Goal: Transaction & Acquisition: Purchase product/service

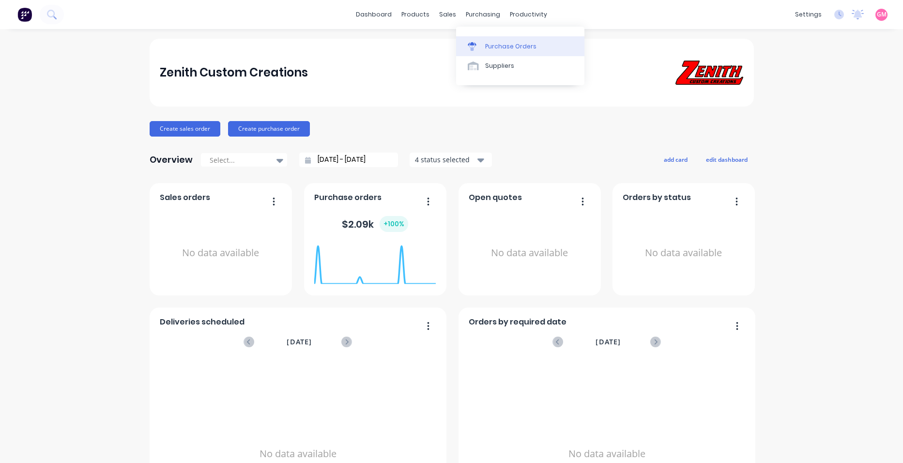
click at [506, 46] on div "Purchase Orders" at bounding box center [510, 46] width 51 height 9
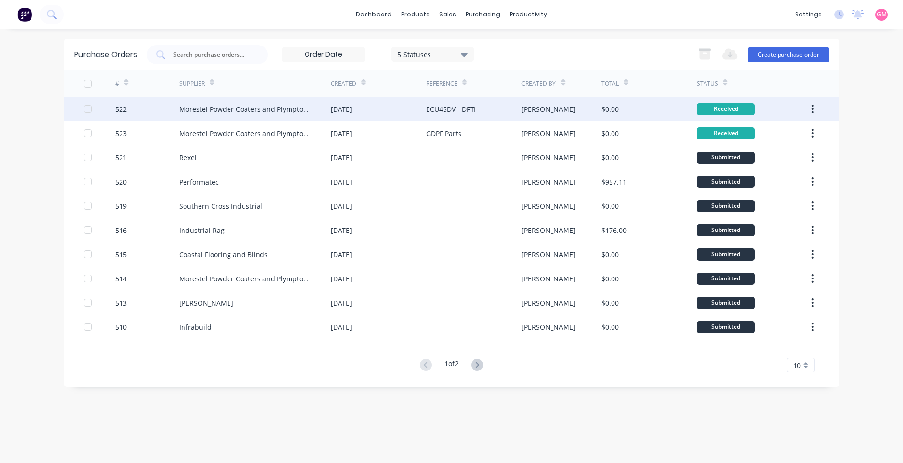
click at [811, 108] on button "button" at bounding box center [812, 108] width 23 height 17
click at [796, 135] on div "Archive" at bounding box center [778, 134] width 75 height 14
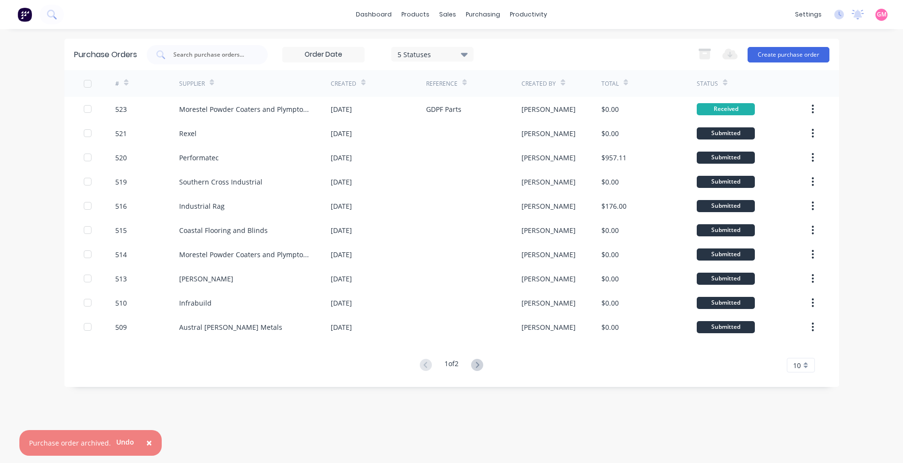
click at [814, 110] on icon "button" at bounding box center [813, 109] width 2 height 11
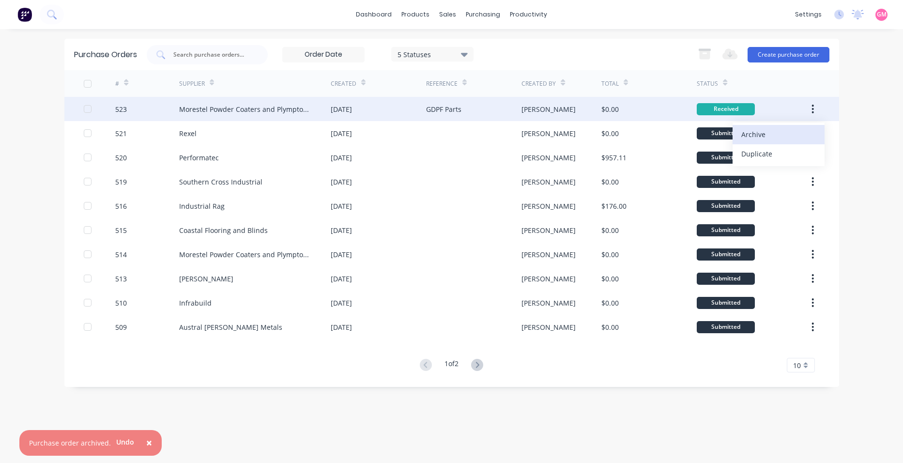
click at [797, 133] on div "Archive" at bounding box center [778, 134] width 75 height 14
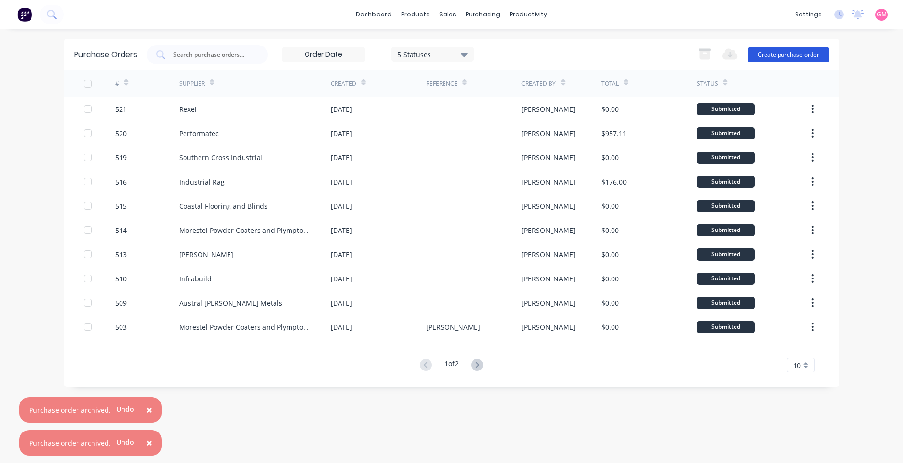
click at [802, 52] on button "Create purchase order" at bounding box center [789, 54] width 82 height 15
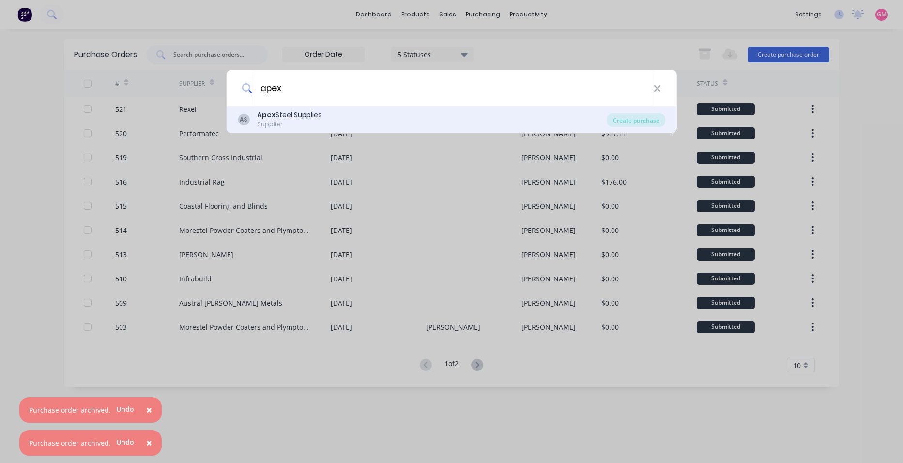
type input "apex"
click at [570, 120] on div "AS Apex Steel Supplies Supplier" at bounding box center [422, 119] width 369 height 19
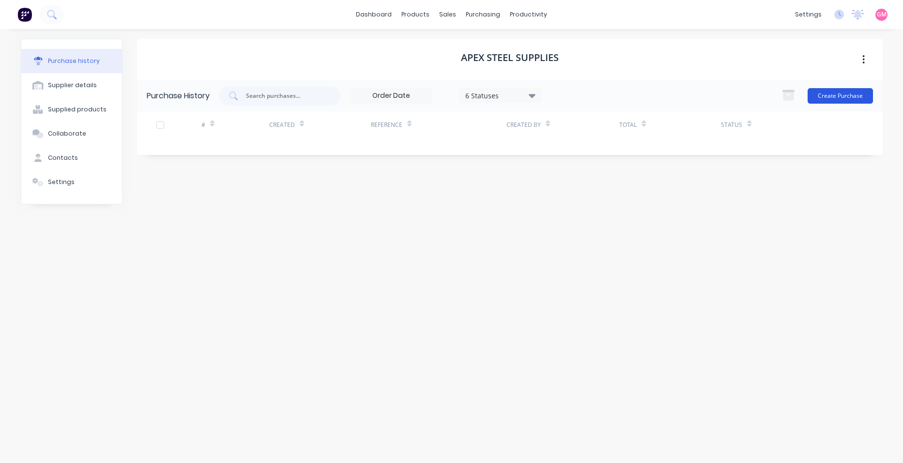
click at [824, 98] on button "Create Purchase" at bounding box center [840, 95] width 65 height 15
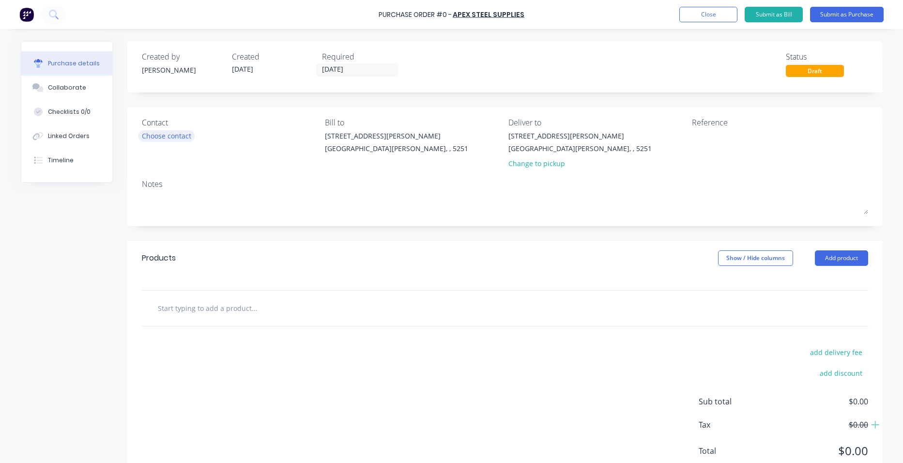
click at [167, 138] on div "Choose contact" at bounding box center [166, 136] width 49 height 10
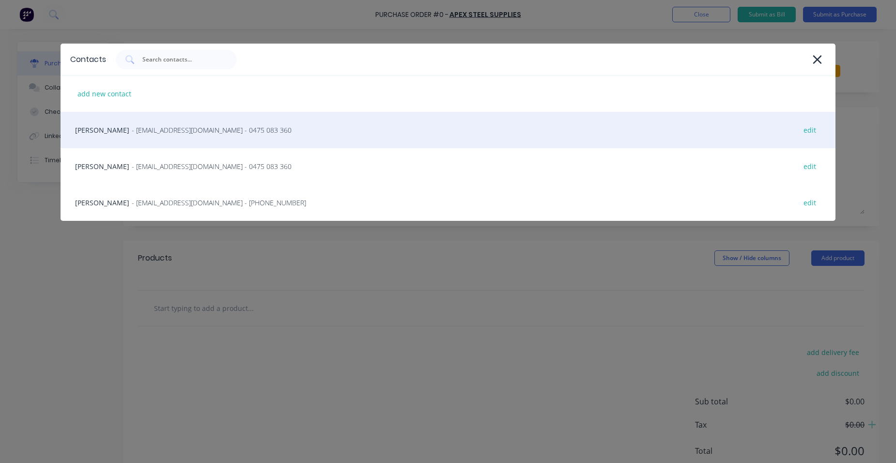
click at [170, 136] on div "[PERSON_NAME] - [EMAIL_ADDRESS][DOMAIN_NAME] - 0475 083 360 edit" at bounding box center [448, 130] width 775 height 36
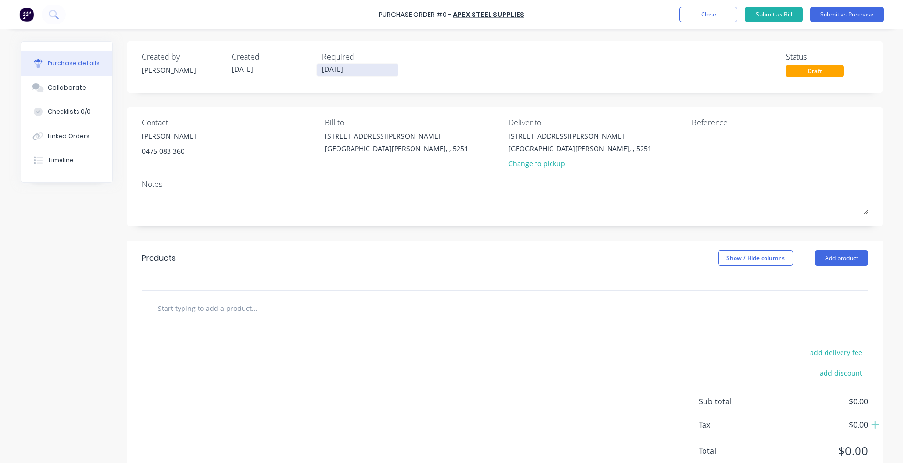
click at [355, 65] on input "[DATE]" at bounding box center [357, 70] width 81 height 12
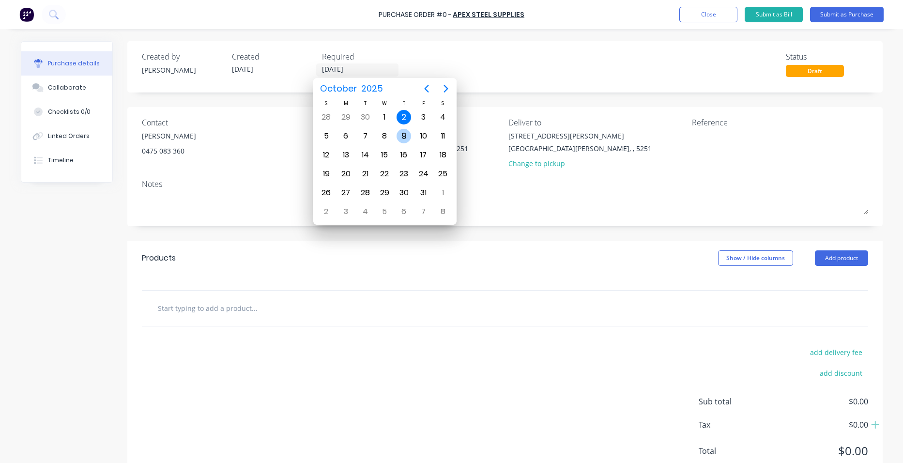
click at [405, 138] on div "9" at bounding box center [404, 136] width 15 height 15
type input "[DATE]"
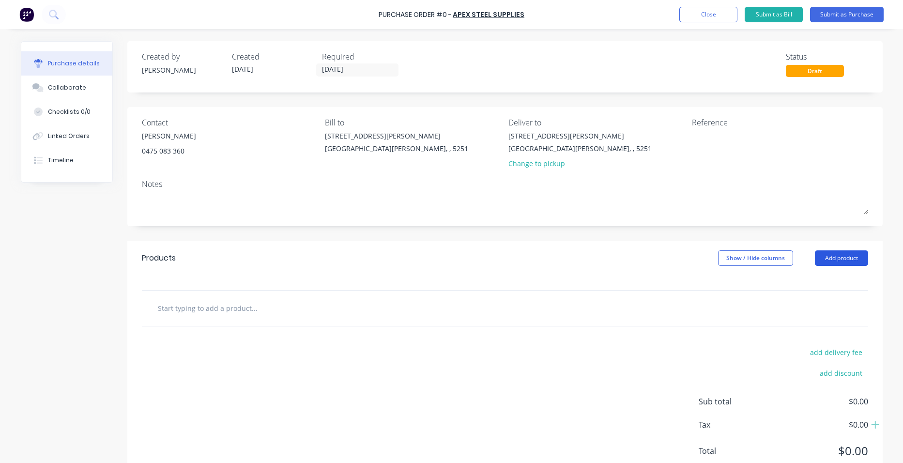
click at [821, 253] on button "Add product" at bounding box center [841, 257] width 53 height 15
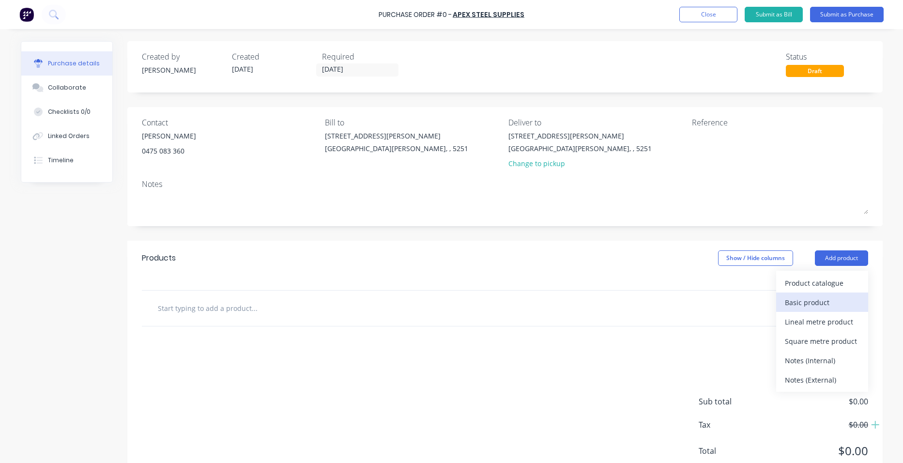
click at [813, 305] on div "Basic product" at bounding box center [822, 302] width 75 height 14
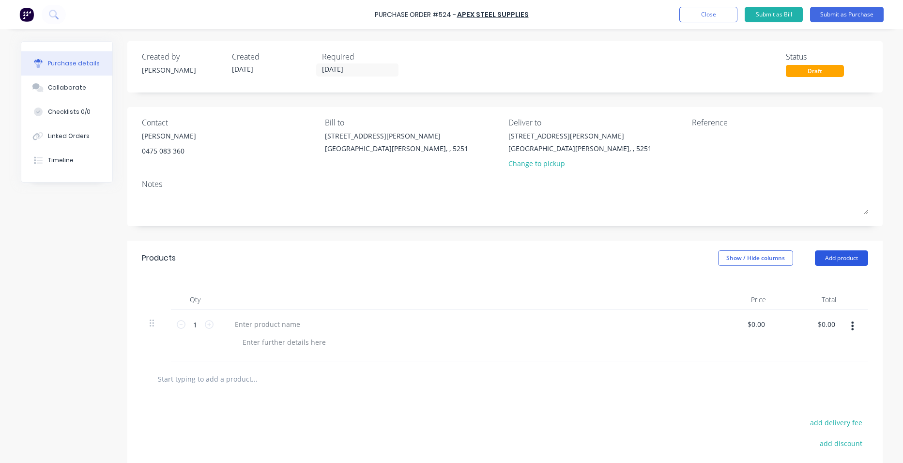
click at [842, 256] on button "Add product" at bounding box center [841, 257] width 53 height 15
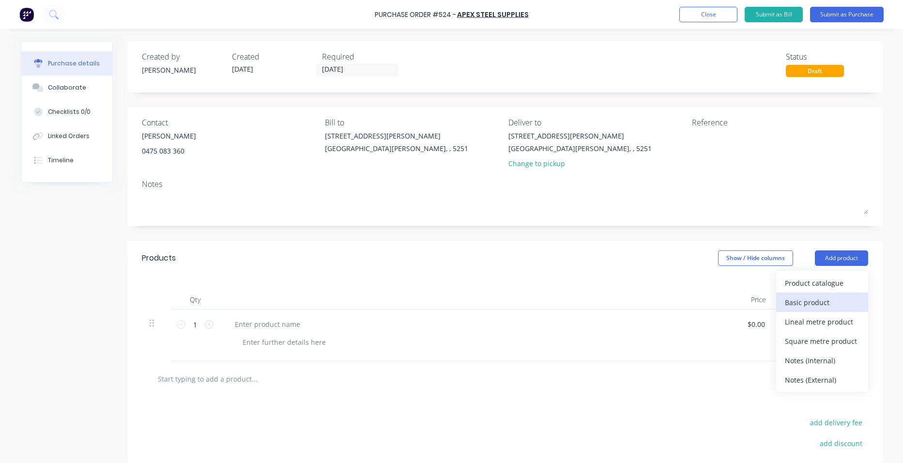
click at [823, 302] on div "Basic product" at bounding box center [822, 302] width 75 height 14
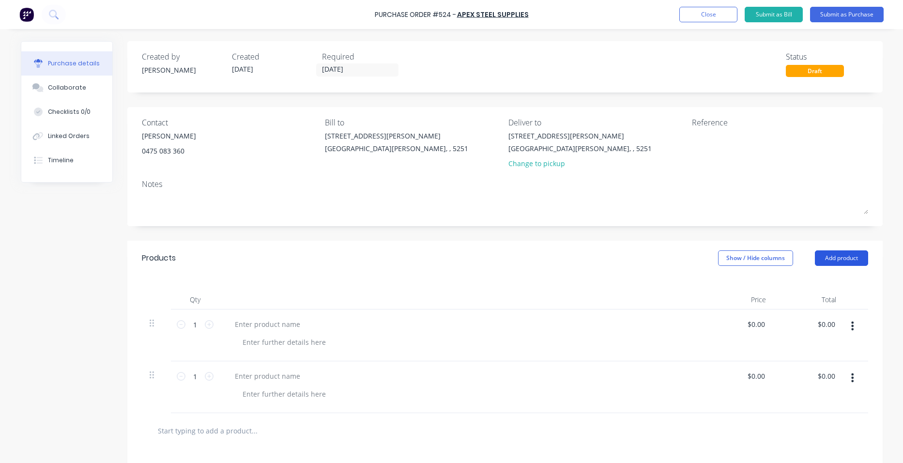
click at [845, 257] on button "Add product" at bounding box center [841, 257] width 53 height 15
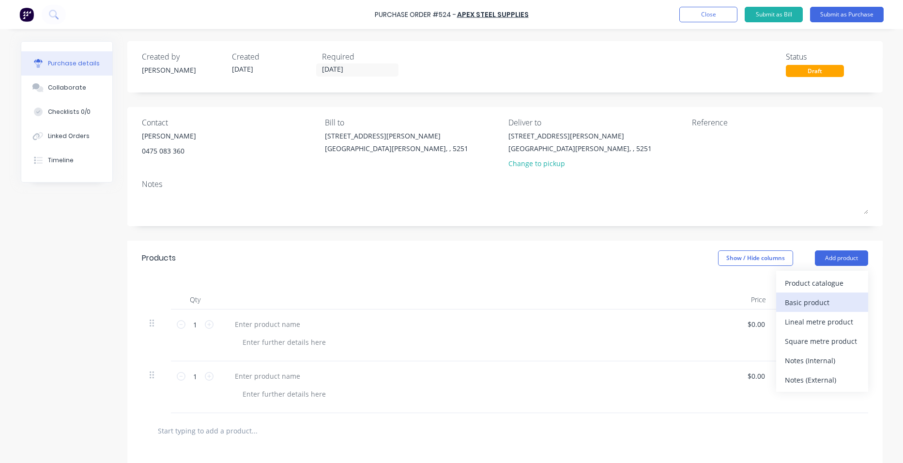
click at [829, 301] on div "Basic product" at bounding box center [822, 302] width 75 height 14
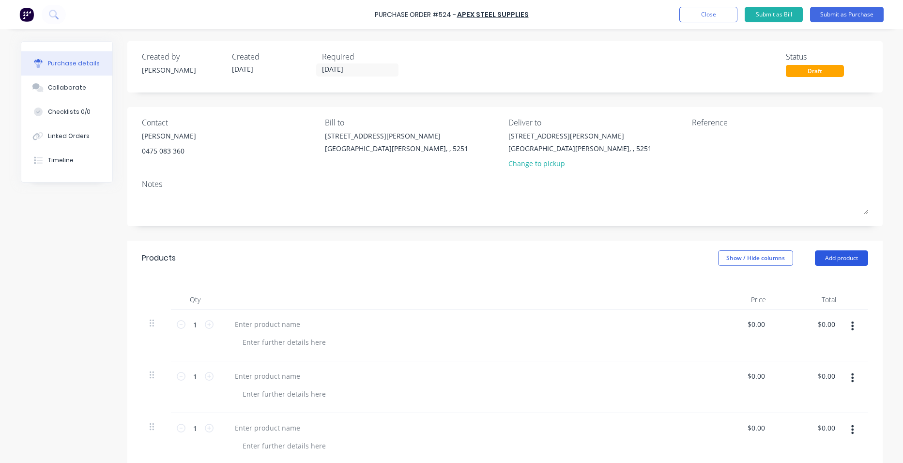
click at [844, 255] on button "Add product" at bounding box center [841, 257] width 53 height 15
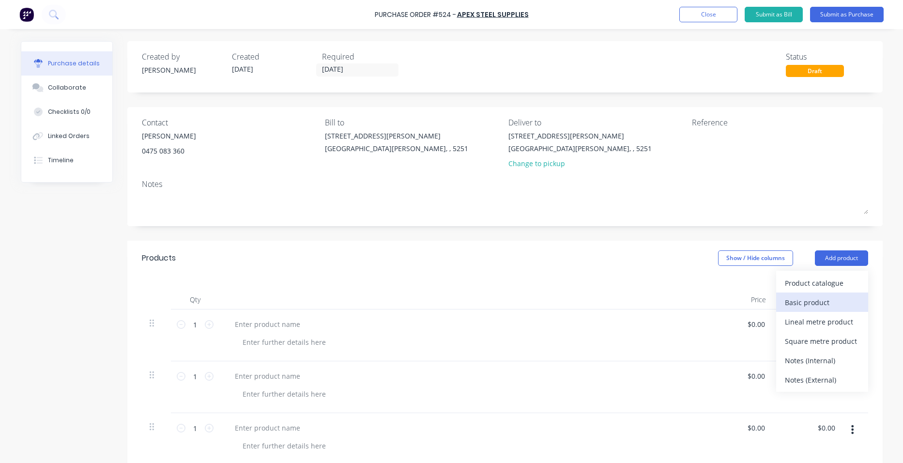
click at [829, 299] on div "Basic product" at bounding box center [822, 302] width 75 height 14
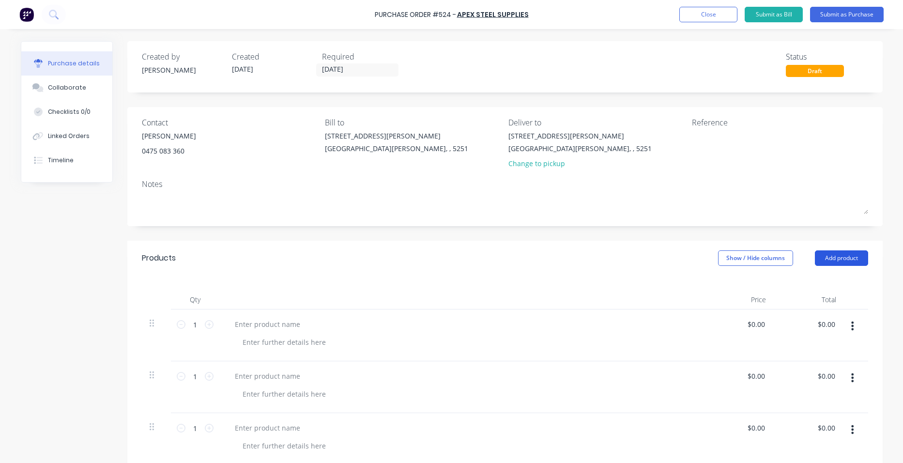
click at [843, 259] on button "Add product" at bounding box center [841, 257] width 53 height 15
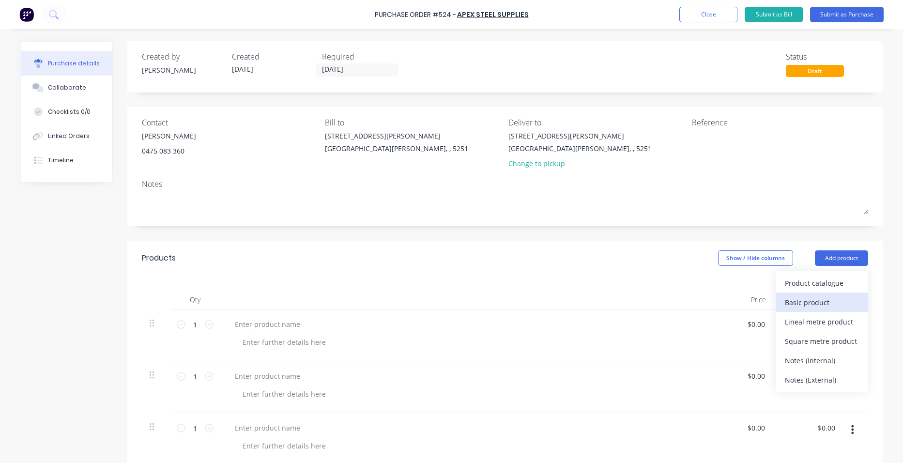
click at [834, 299] on div "Basic product" at bounding box center [822, 302] width 75 height 14
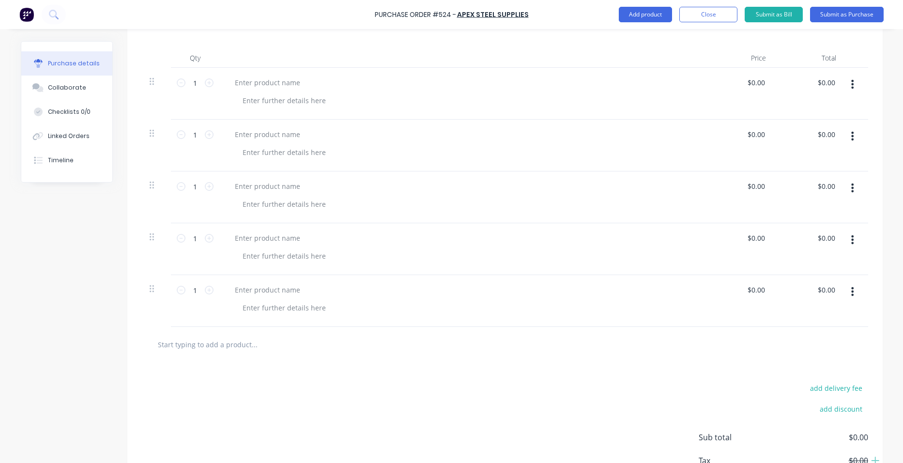
scroll to position [242, 0]
click at [276, 81] on div at bounding box center [267, 82] width 81 height 14
paste div
click at [240, 135] on div at bounding box center [267, 134] width 81 height 14
paste div
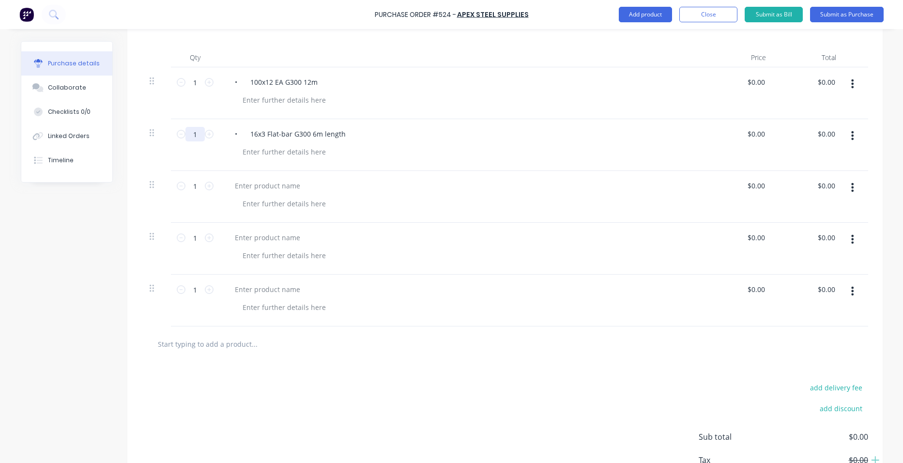
click at [192, 138] on input "1" at bounding box center [194, 134] width 19 height 15
type input "20"
click at [267, 191] on div at bounding box center [267, 186] width 81 height 14
click at [276, 189] on div at bounding box center [267, 186] width 81 height 14
paste div
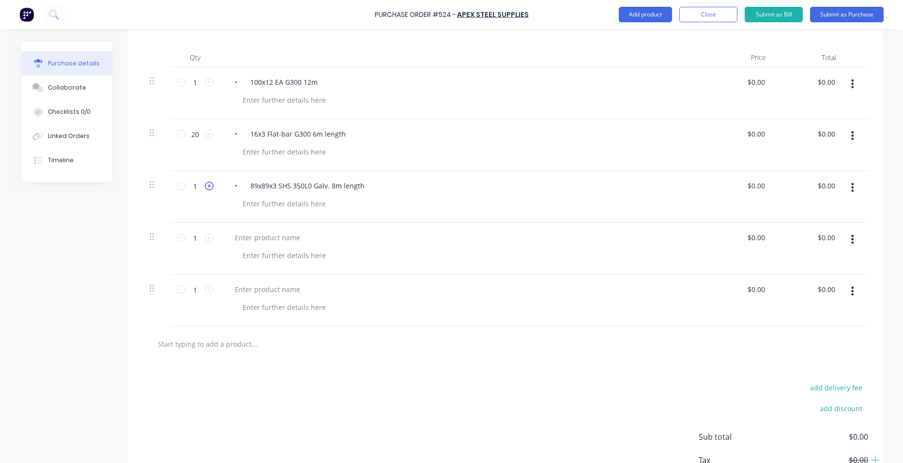
click at [205, 183] on icon at bounding box center [209, 186] width 9 height 9
type input "3"
click at [247, 236] on div at bounding box center [267, 237] width 81 height 14
paste div
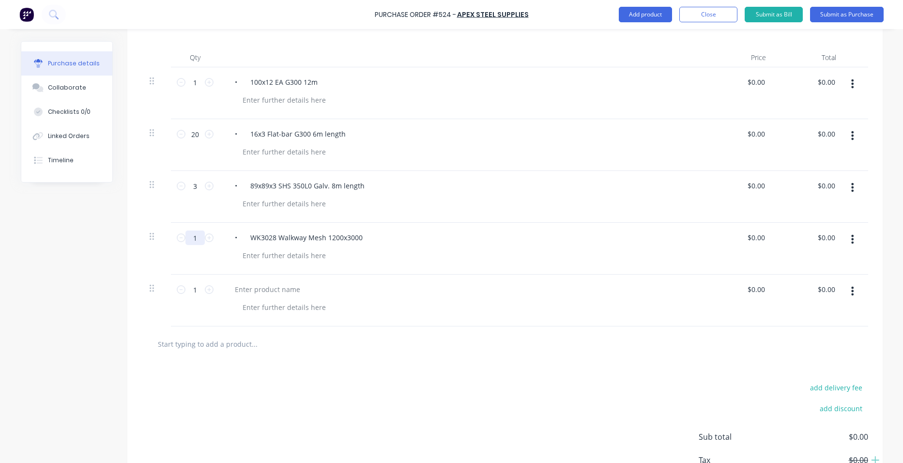
click at [192, 238] on input "1" at bounding box center [194, 237] width 19 height 15
type input "9"
click at [252, 287] on div at bounding box center [267, 289] width 81 height 14
paste div
click at [195, 293] on input "1" at bounding box center [194, 289] width 19 height 15
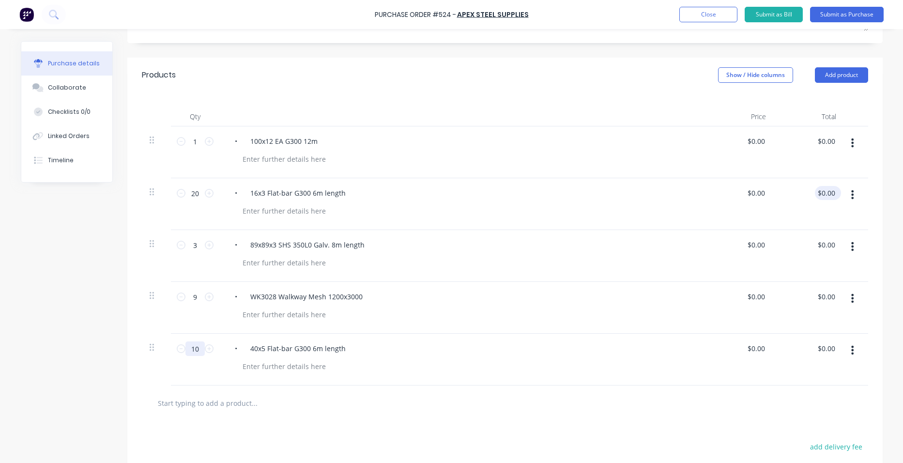
scroll to position [145, 0]
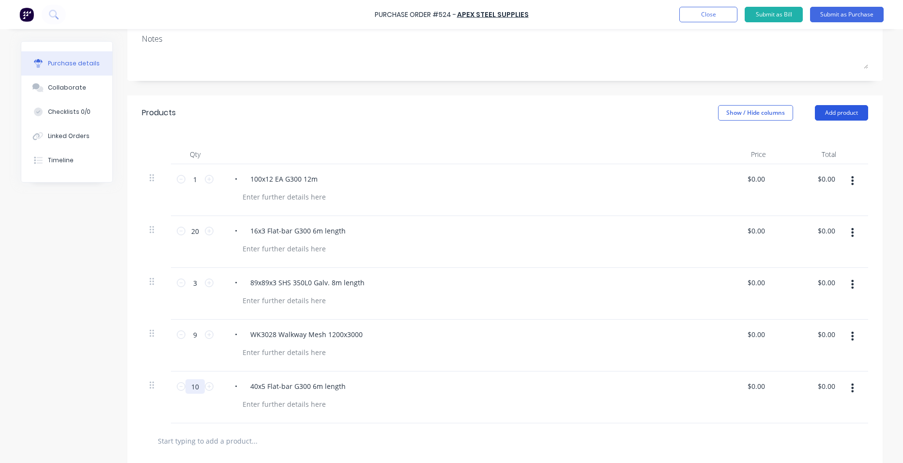
type input "10"
click at [830, 112] on button "Add product" at bounding box center [841, 112] width 53 height 15
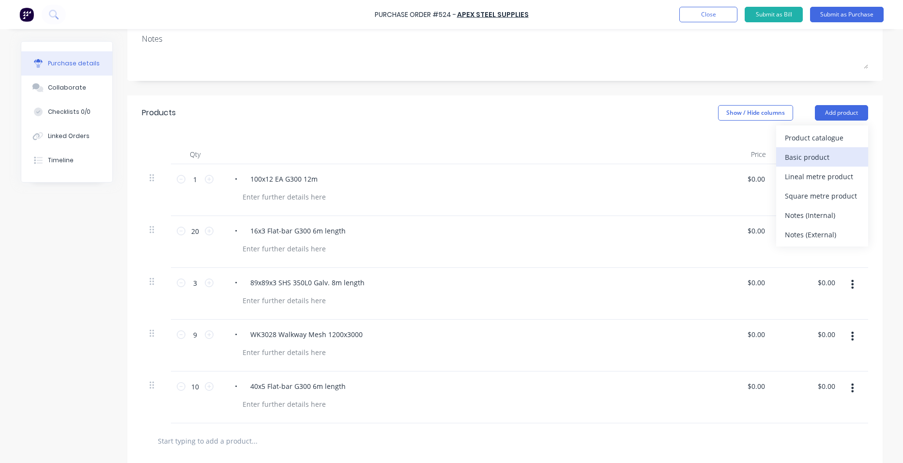
click at [828, 156] on div "Basic product" at bounding box center [822, 157] width 75 height 14
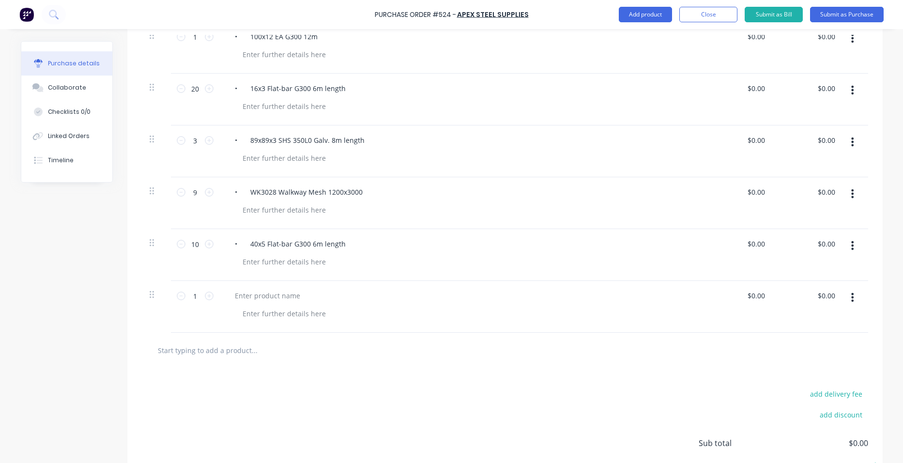
scroll to position [291, 0]
click at [237, 290] on div at bounding box center [267, 293] width 81 height 14
paste div
click at [364, 373] on div "add delivery fee add discount Sub total $0.00 Tax $0.00 Total $0.00" at bounding box center [504, 444] width 755 height 159
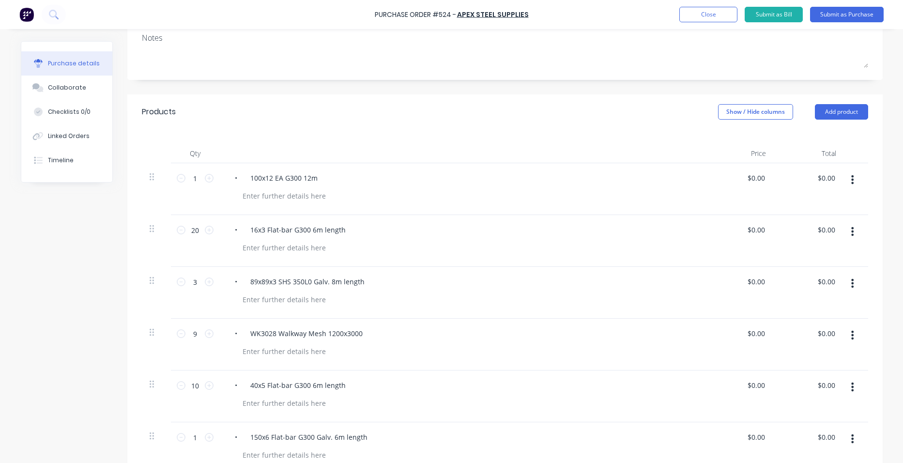
scroll to position [0, 0]
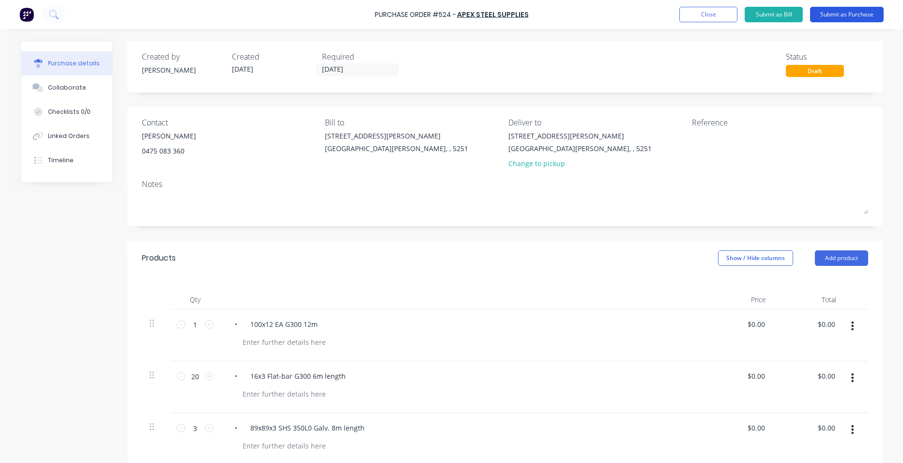
click at [850, 10] on button "Submit as Purchase" at bounding box center [847, 14] width 74 height 15
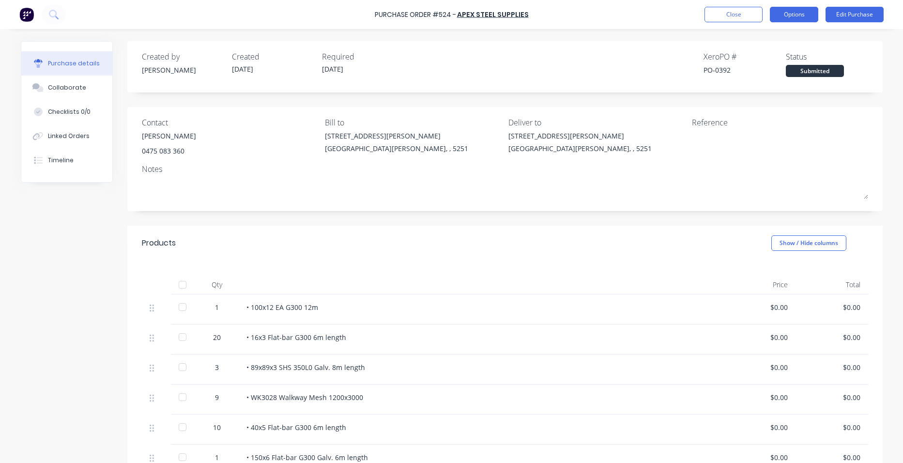
click at [787, 18] on button "Options" at bounding box center [794, 14] width 48 height 15
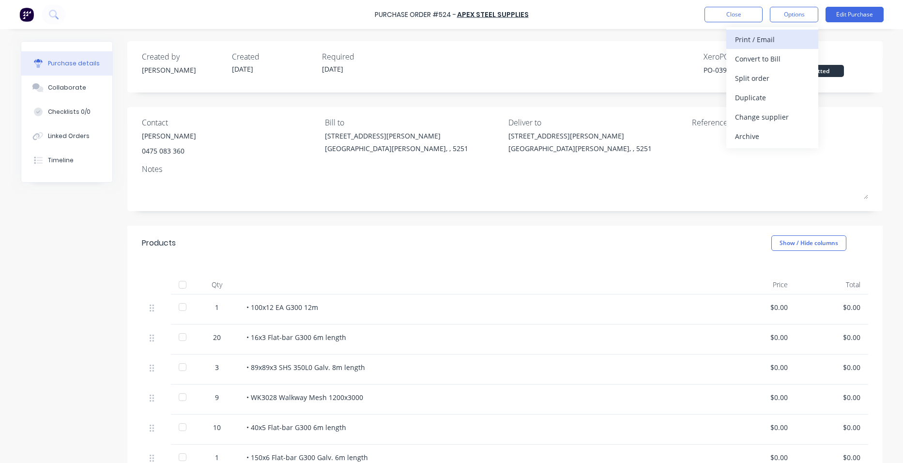
click at [791, 37] on div "Print / Email" at bounding box center [772, 39] width 75 height 14
click at [788, 62] on div "With pricing" at bounding box center [772, 59] width 75 height 14
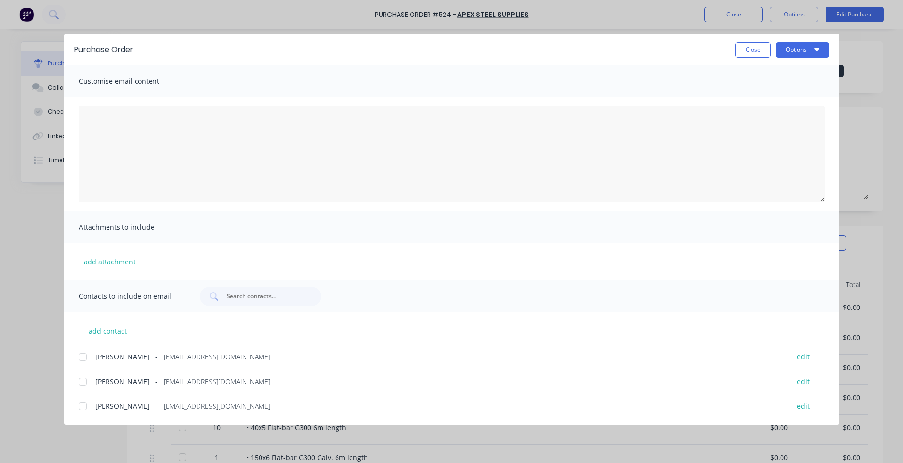
click at [84, 355] on div at bounding box center [82, 356] width 19 height 19
click at [798, 52] on button "Options" at bounding box center [803, 49] width 54 height 15
click at [790, 113] on div "Email" at bounding box center [783, 113] width 75 height 14
drag, startPoint x: 756, startPoint y: 56, endPoint x: 770, endPoint y: 65, distance: 17.1
click at [756, 56] on button "Close" at bounding box center [753, 49] width 35 height 15
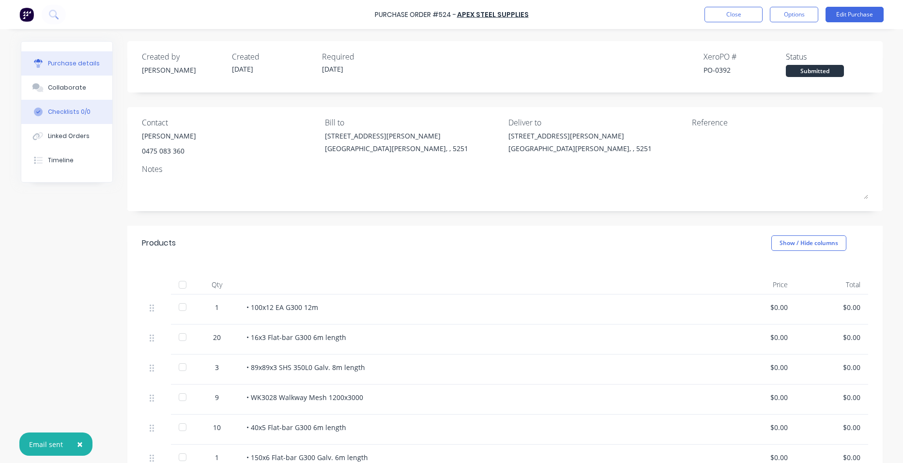
click at [77, 107] on button "Checklists 0/0" at bounding box center [66, 112] width 91 height 24
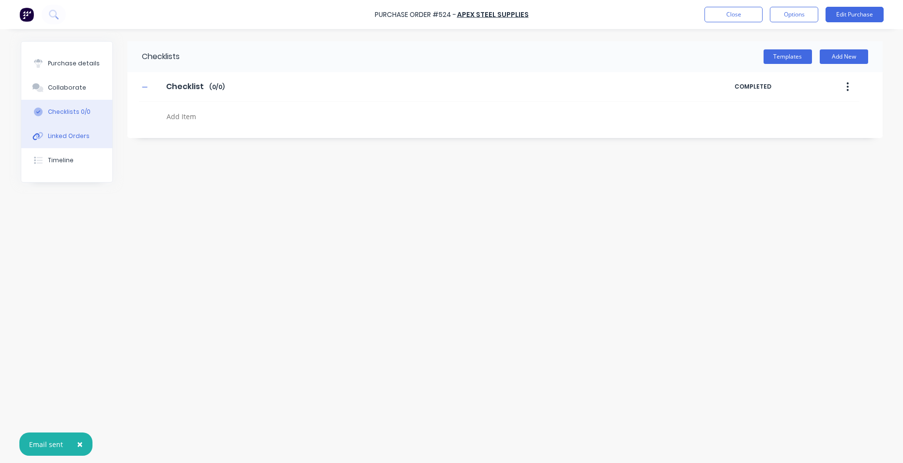
drag, startPoint x: 58, startPoint y: 78, endPoint x: 65, endPoint y: 127, distance: 49.4
click at [58, 79] on button "Collaborate" at bounding box center [66, 88] width 91 height 24
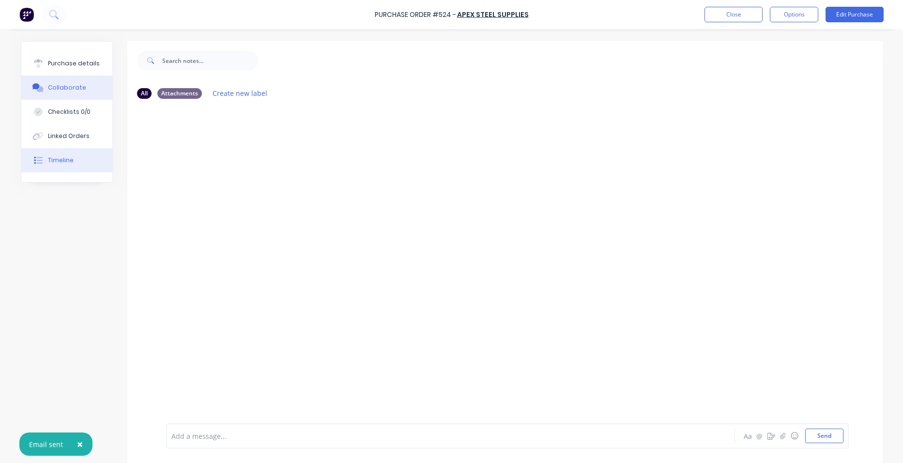
click at [59, 157] on div "Timeline" at bounding box center [61, 160] width 26 height 9
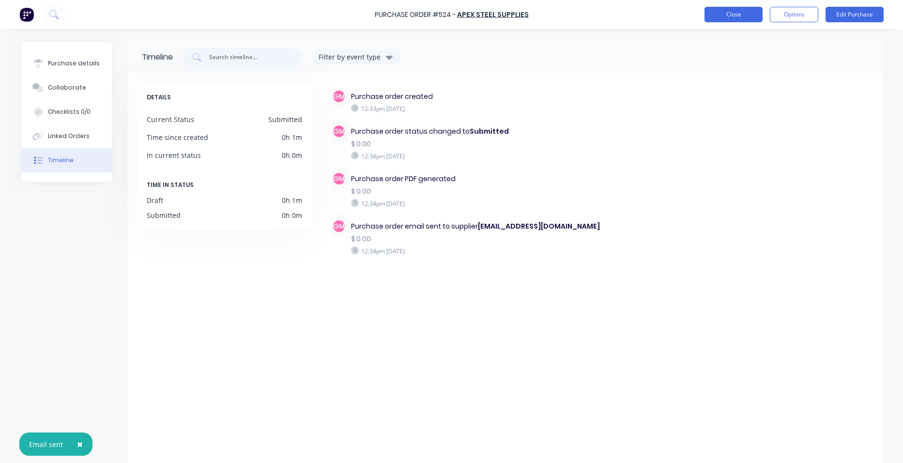
click at [733, 13] on button "Close" at bounding box center [734, 14] width 58 height 15
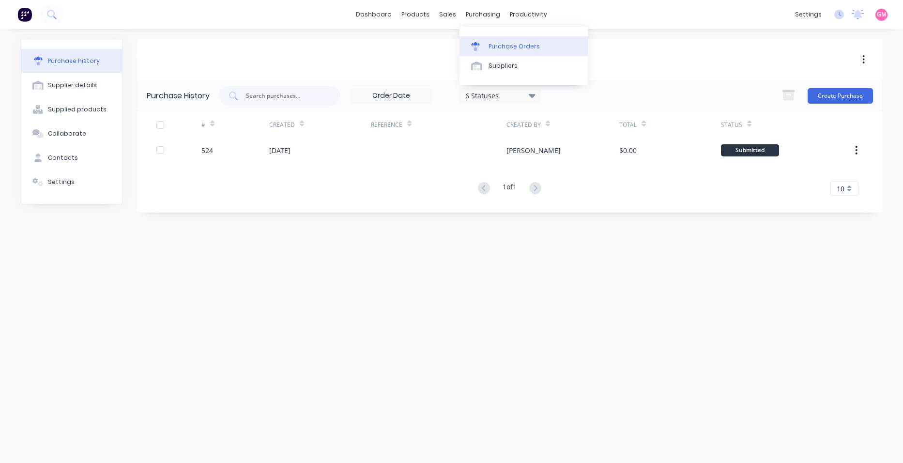
click at [513, 47] on div "Purchase Orders" at bounding box center [514, 46] width 51 height 9
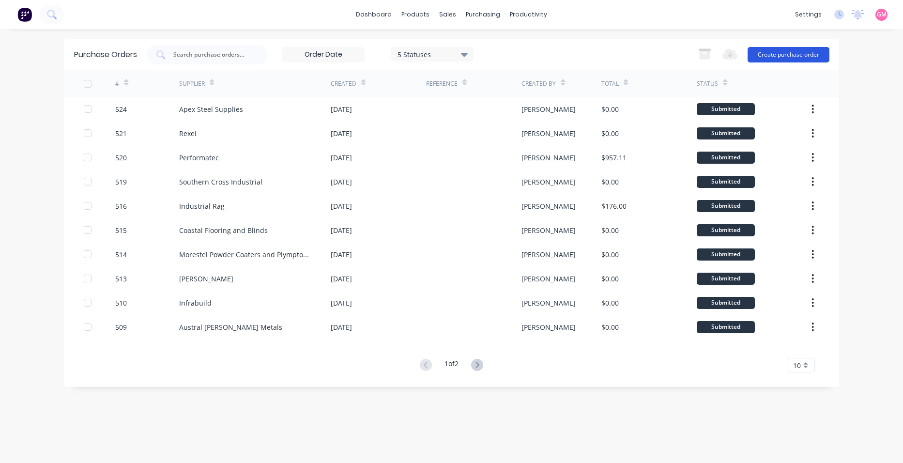
click at [780, 56] on button "Create purchase order" at bounding box center [789, 54] width 82 height 15
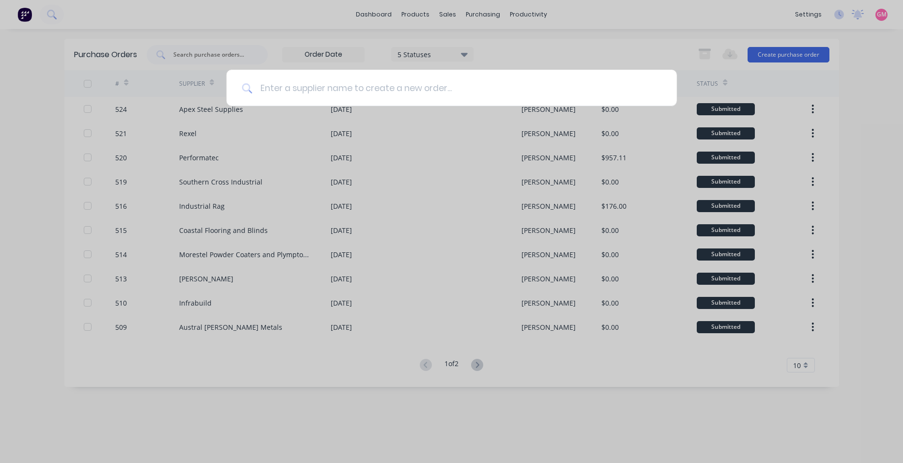
click at [458, 78] on input at bounding box center [456, 88] width 409 height 36
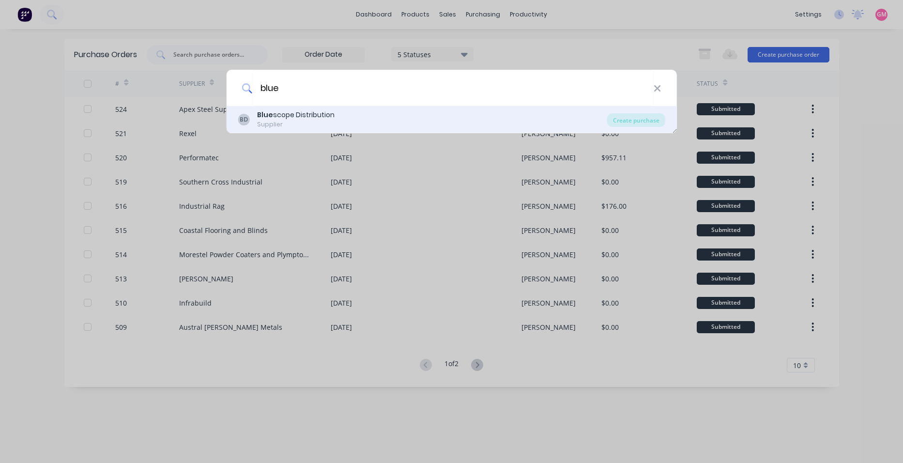
type input "blue"
click at [478, 117] on div "BD Blue scope Distribution Supplier" at bounding box center [422, 119] width 369 height 19
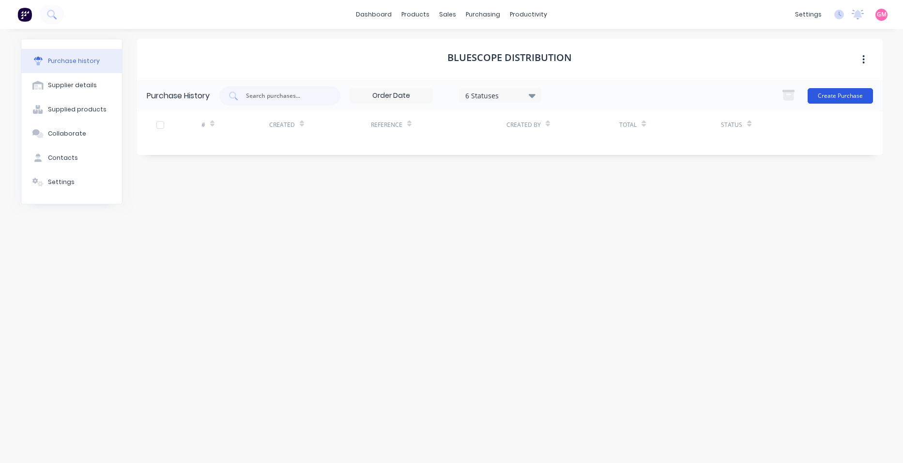
click at [854, 96] on button "Create Purchase" at bounding box center [840, 95] width 65 height 15
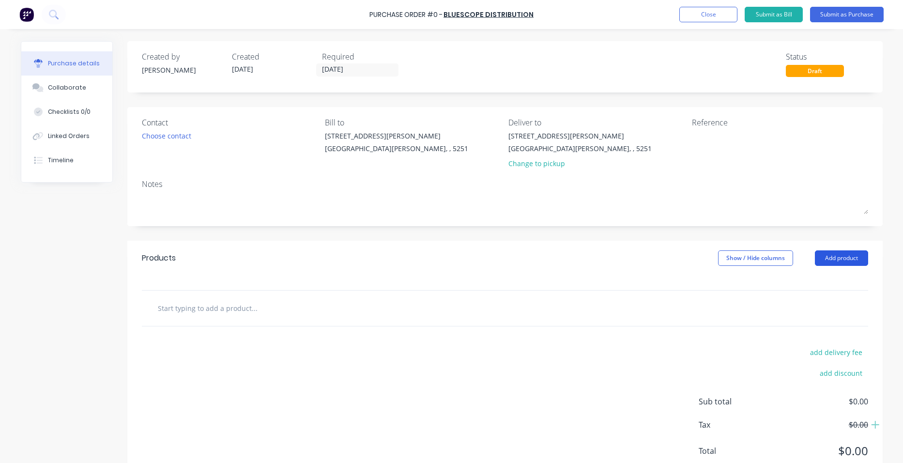
click at [827, 259] on button "Add product" at bounding box center [841, 257] width 53 height 15
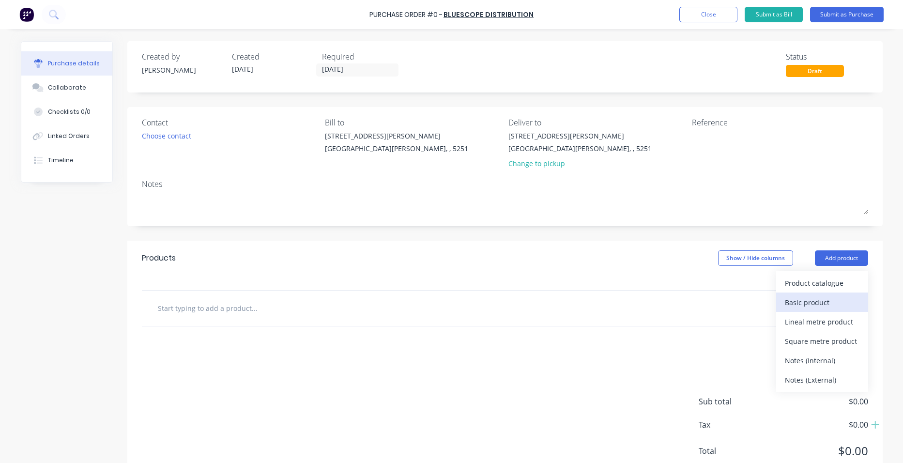
click at [823, 304] on div "Basic product" at bounding box center [822, 302] width 75 height 14
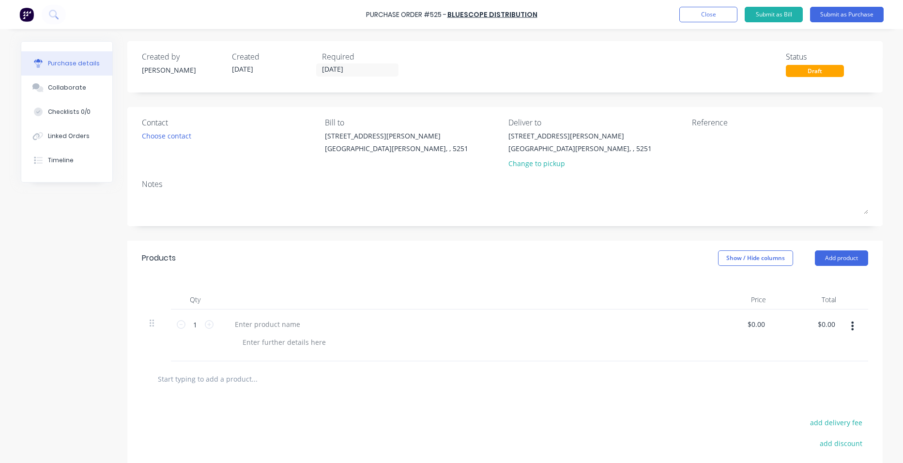
click at [841, 258] on div "Products Show / Hide columns Add product" at bounding box center [504, 258] width 755 height 35
click at [841, 259] on button "Add product" at bounding box center [841, 257] width 53 height 15
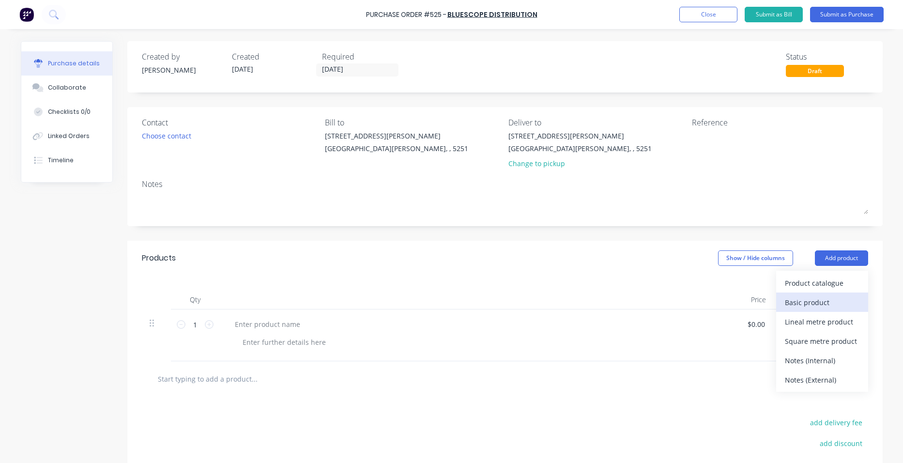
click at [835, 303] on div "Basic product" at bounding box center [822, 302] width 75 height 14
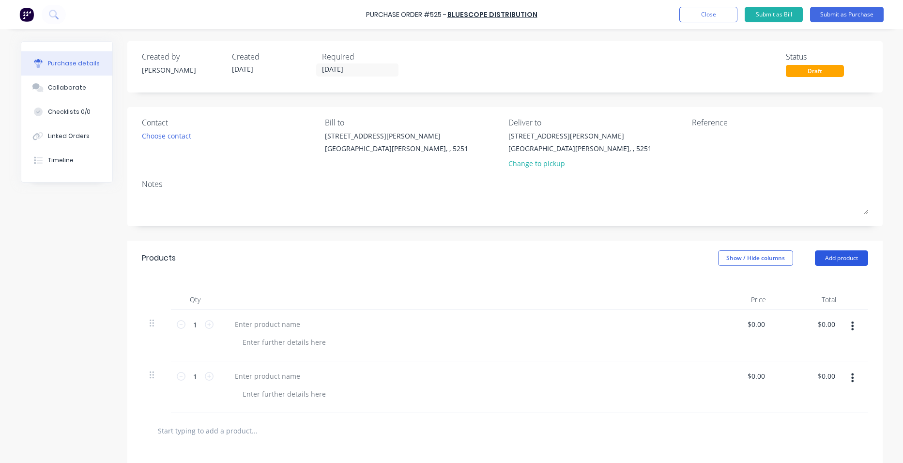
click at [840, 253] on button "Add product" at bounding box center [841, 257] width 53 height 15
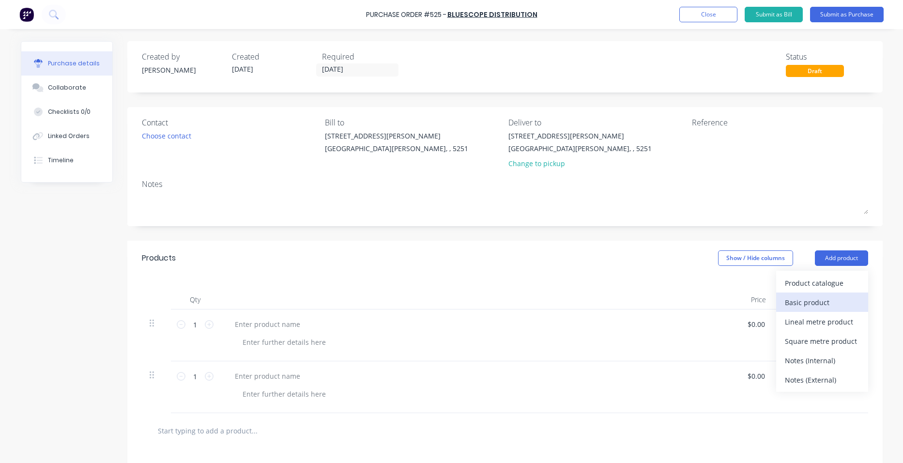
click at [831, 302] on div "Basic product" at bounding box center [822, 302] width 75 height 14
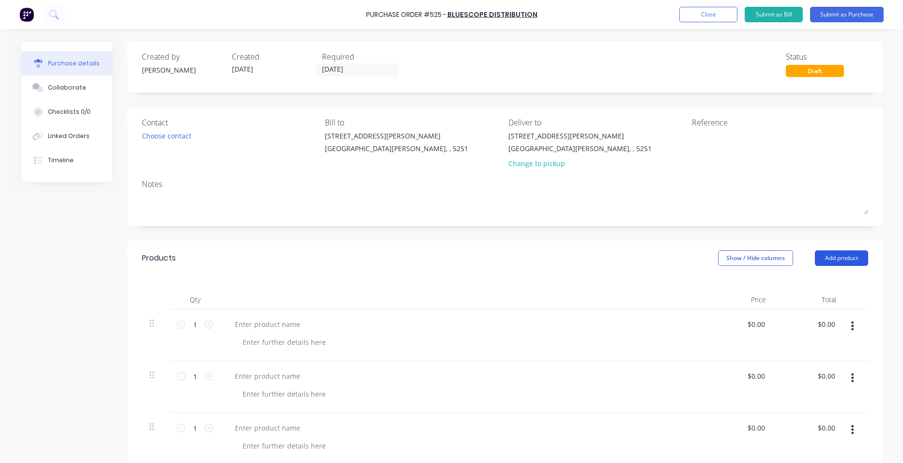
click at [838, 257] on button "Add product" at bounding box center [841, 257] width 53 height 15
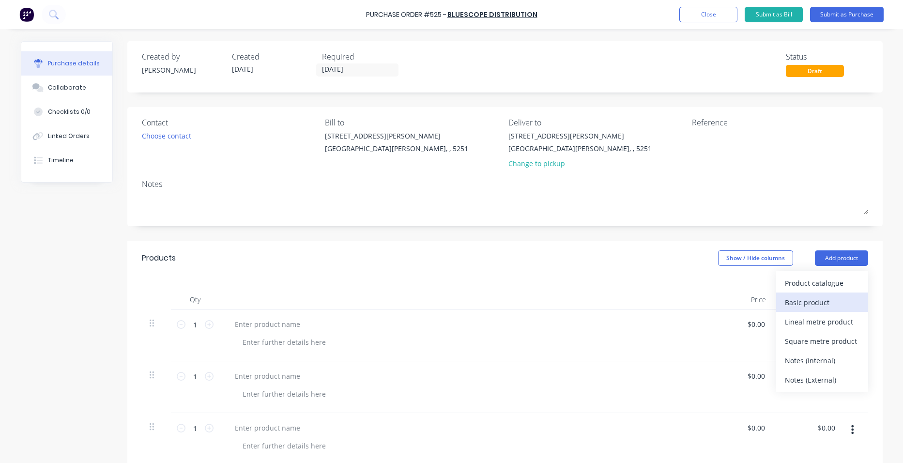
click at [832, 303] on div "Basic product" at bounding box center [822, 302] width 75 height 14
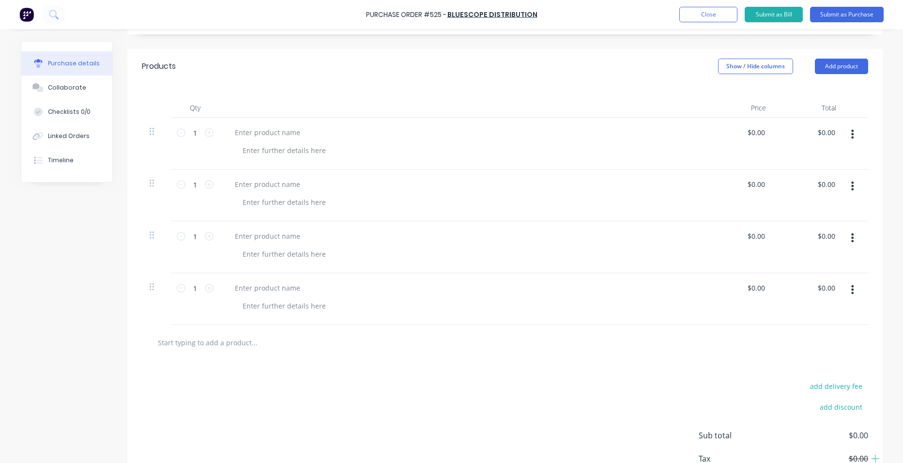
scroll to position [194, 0]
click at [265, 130] on div at bounding box center [267, 130] width 81 height 14
paste div
click at [252, 181] on div at bounding box center [267, 182] width 81 height 14
paste div
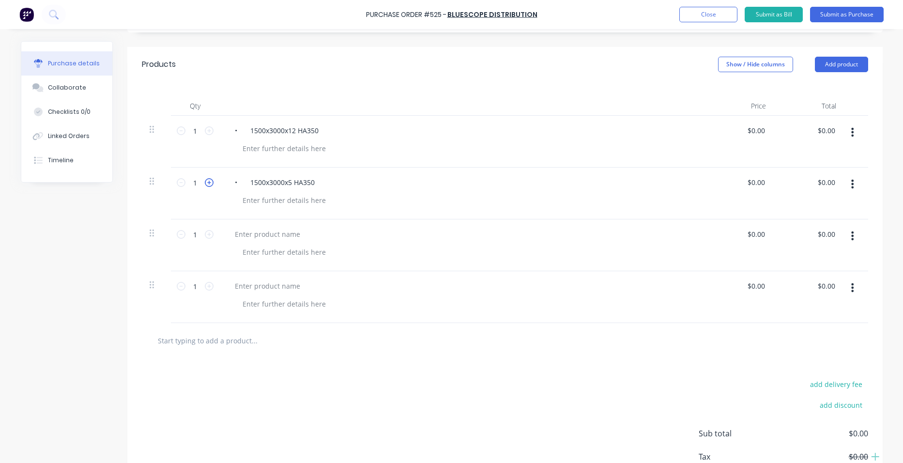
click at [205, 183] on icon at bounding box center [209, 182] width 9 height 9
type input "3"
click at [266, 234] on div at bounding box center [267, 234] width 81 height 14
paste div
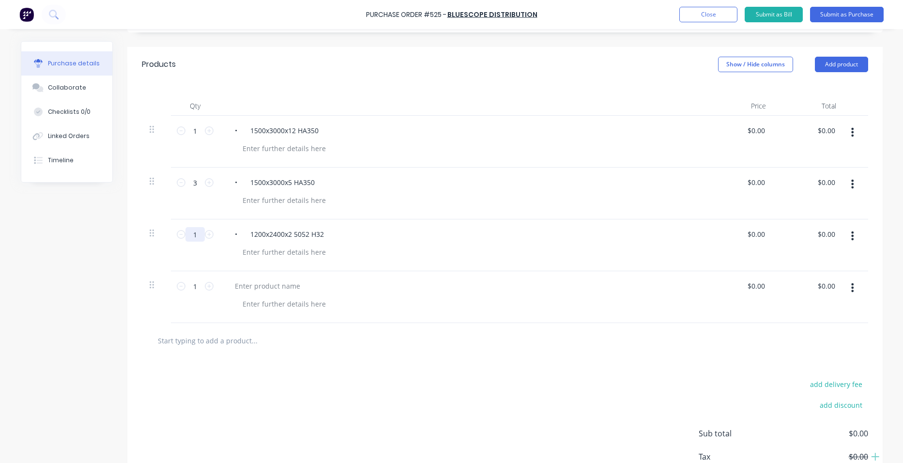
click at [190, 238] on input "1" at bounding box center [194, 234] width 19 height 15
type input "5"
click at [254, 286] on div at bounding box center [267, 286] width 81 height 14
paste div
click at [194, 286] on input "1" at bounding box center [194, 286] width 19 height 15
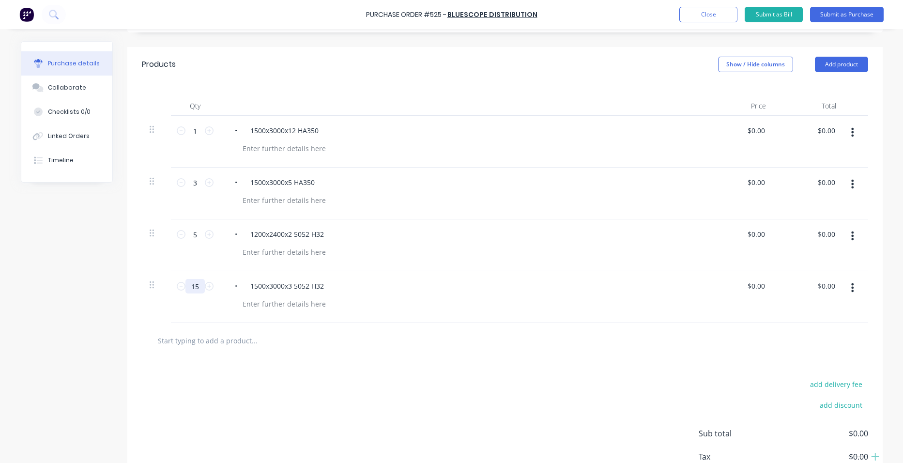
type input "15"
click at [503, 315] on div "• 1500x3000x3 5052 H32" at bounding box center [461, 297] width 484 height 52
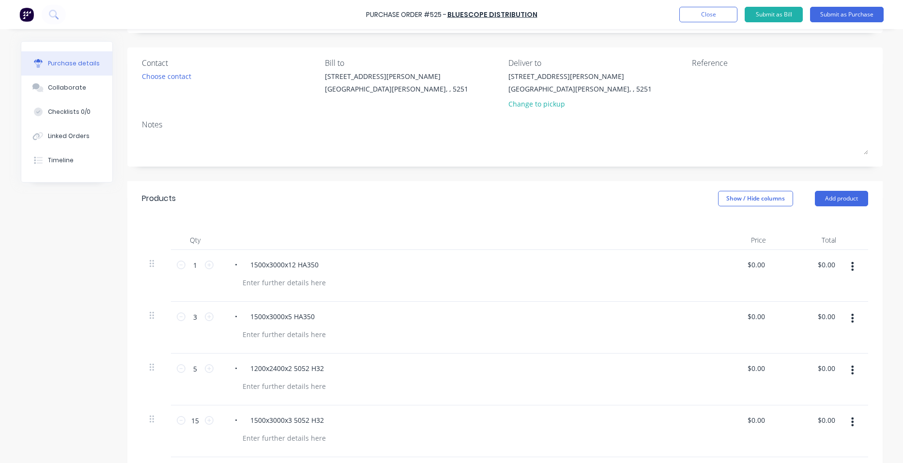
scroll to position [0, 0]
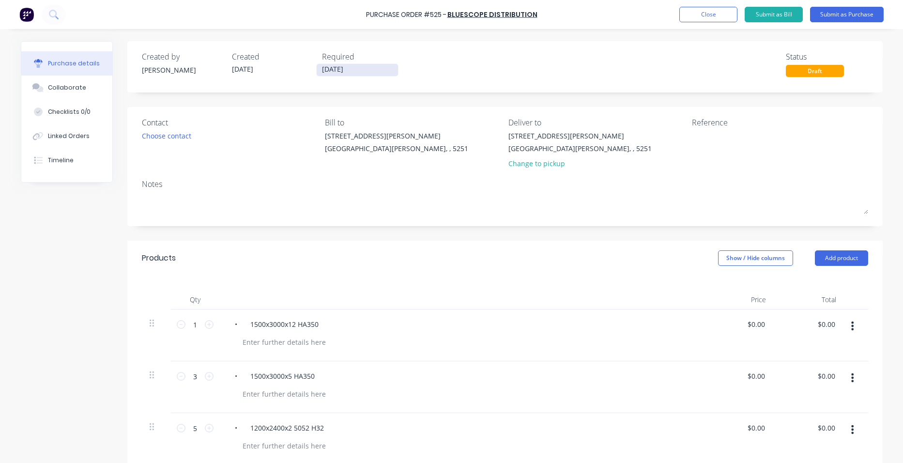
click at [348, 69] on input "[DATE]" at bounding box center [357, 70] width 81 height 12
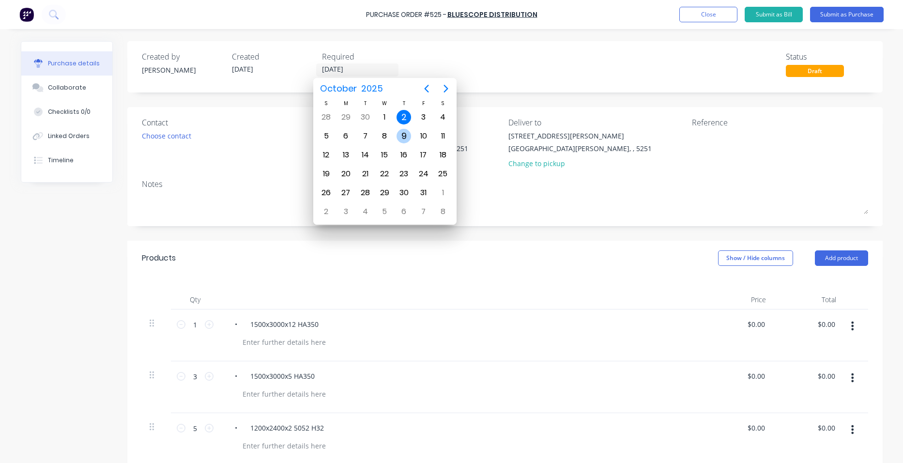
click at [401, 132] on div "9" at bounding box center [404, 136] width 15 height 15
type input "[DATE]"
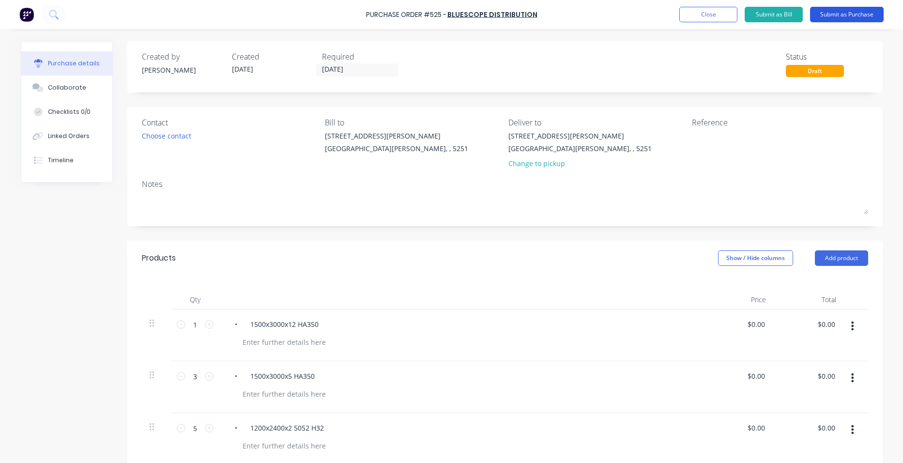
click at [856, 16] on button "Submit as Purchase" at bounding box center [847, 14] width 74 height 15
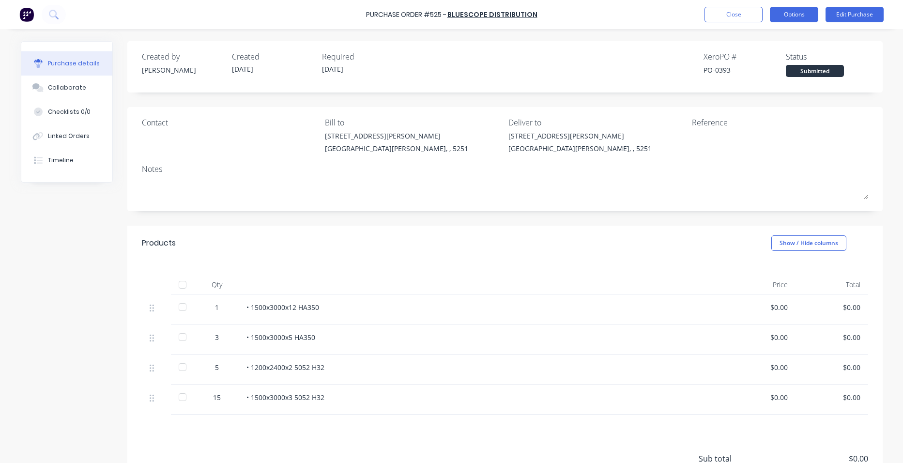
click at [794, 13] on button "Options" at bounding box center [794, 14] width 48 height 15
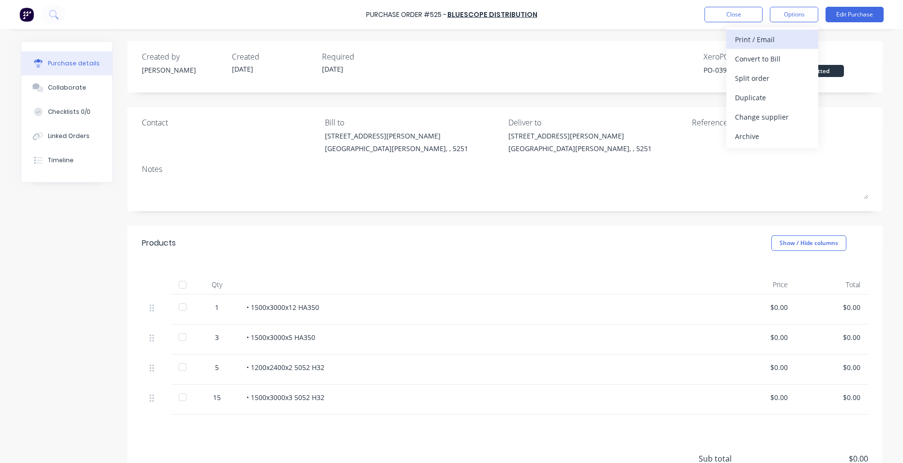
click at [777, 38] on div "Print / Email" at bounding box center [772, 39] width 75 height 14
click at [772, 58] on div "With pricing" at bounding box center [772, 59] width 75 height 14
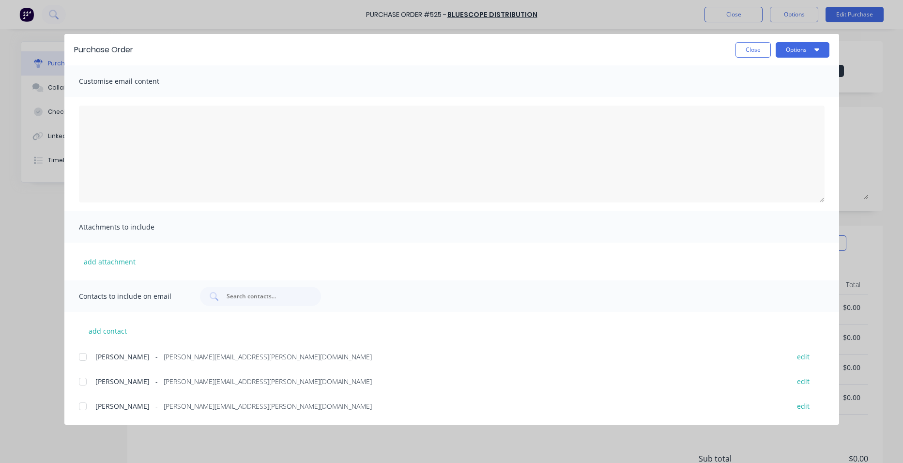
click at [84, 384] on div at bounding box center [82, 381] width 19 height 19
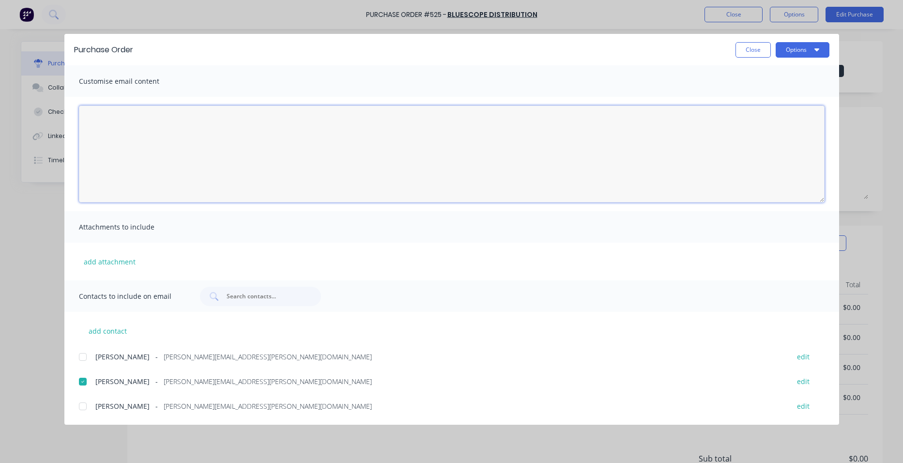
click at [605, 161] on textarea "[DATE]" at bounding box center [452, 154] width 746 height 97
type textarea "Please sent all Test Certs to [EMAIL_ADDRESS][DOMAIN_NAME]"
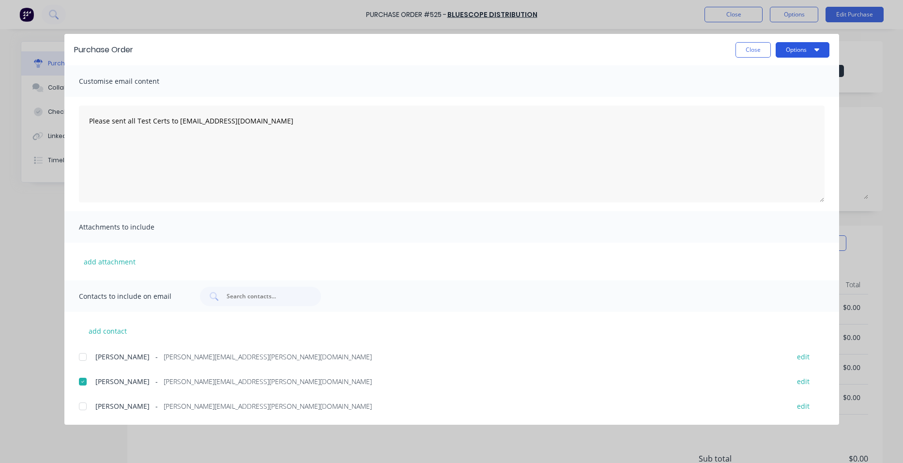
click at [795, 48] on button "Options" at bounding box center [803, 49] width 54 height 15
click at [766, 119] on div "Email" at bounding box center [783, 113] width 75 height 14
click at [749, 48] on button "Close" at bounding box center [753, 49] width 35 height 15
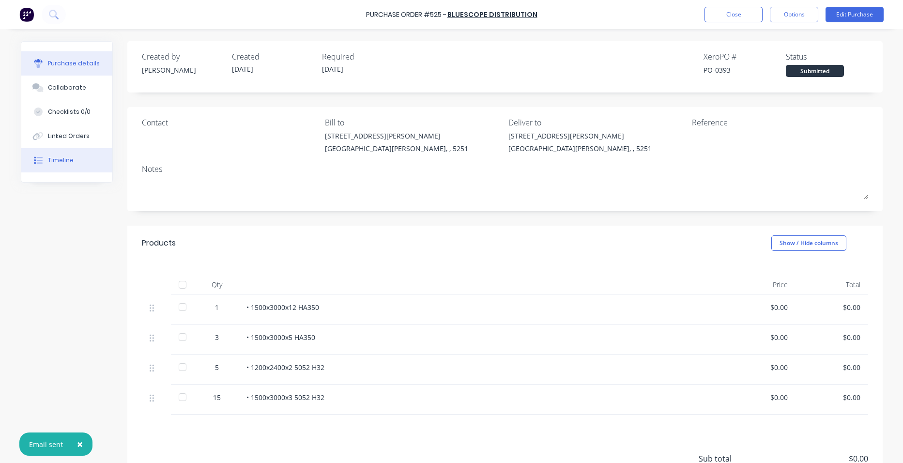
click at [83, 164] on button "Timeline" at bounding box center [66, 160] width 91 height 24
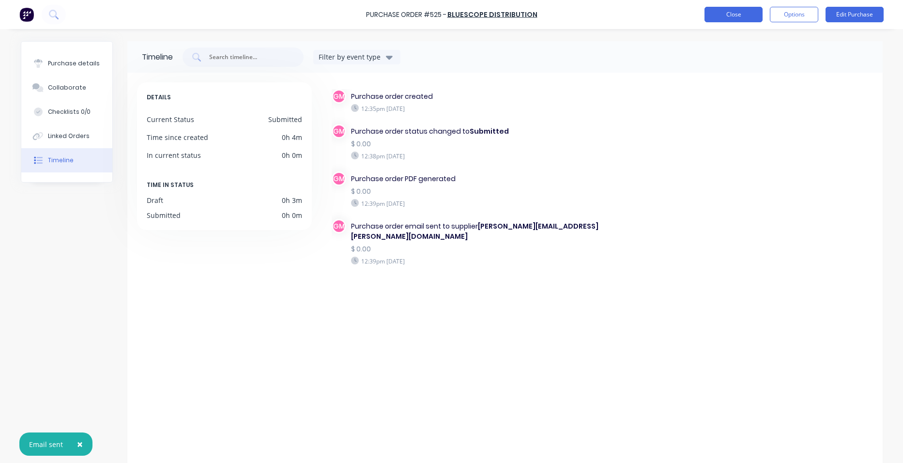
click at [736, 17] on button "Close" at bounding box center [734, 14] width 58 height 15
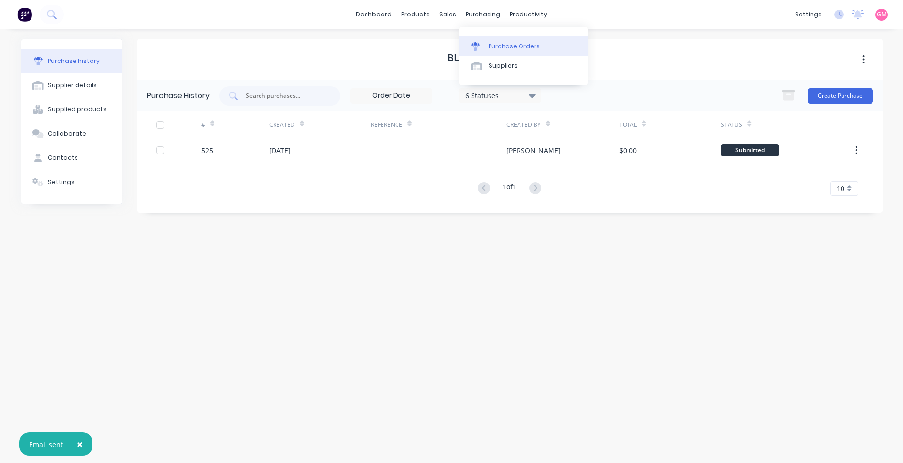
click at [508, 45] on div "Purchase Orders" at bounding box center [514, 46] width 51 height 9
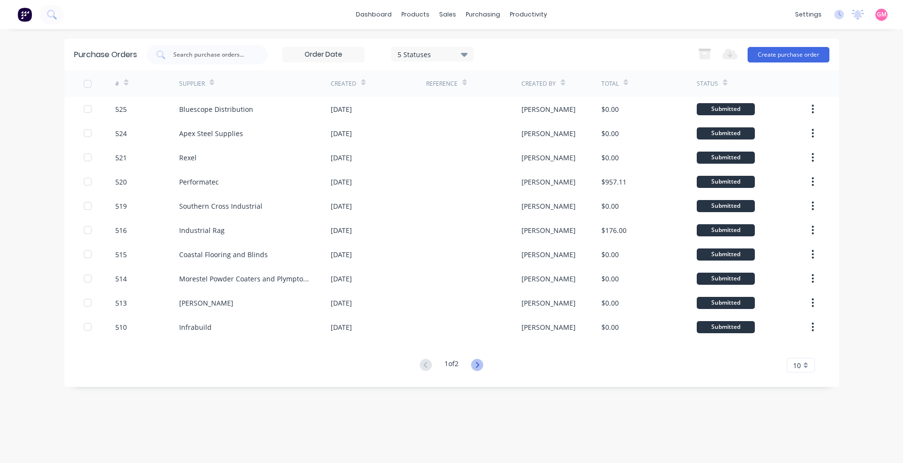
click at [480, 366] on icon at bounding box center [477, 365] width 12 height 12
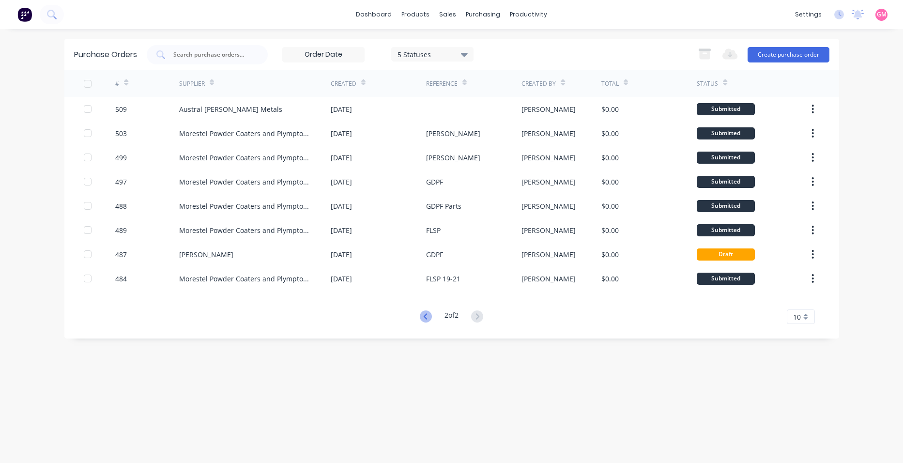
click at [421, 318] on icon at bounding box center [426, 316] width 12 height 12
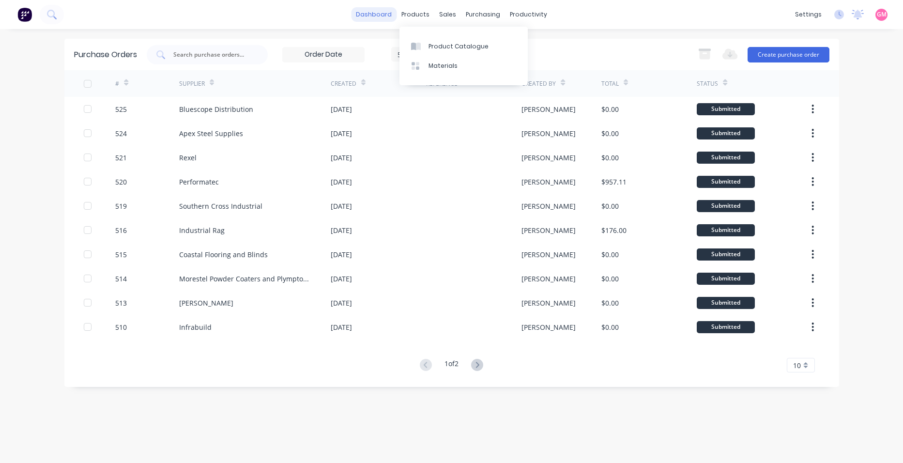
click at [395, 17] on link "dashboard" at bounding box center [374, 14] width 46 height 15
